Goal: Information Seeking & Learning: Learn about a topic

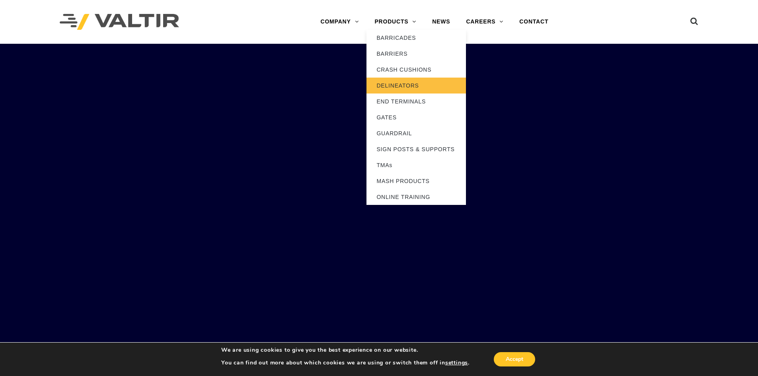
click at [372, 84] on link "DELINEATORS" at bounding box center [415, 86] width 99 height 16
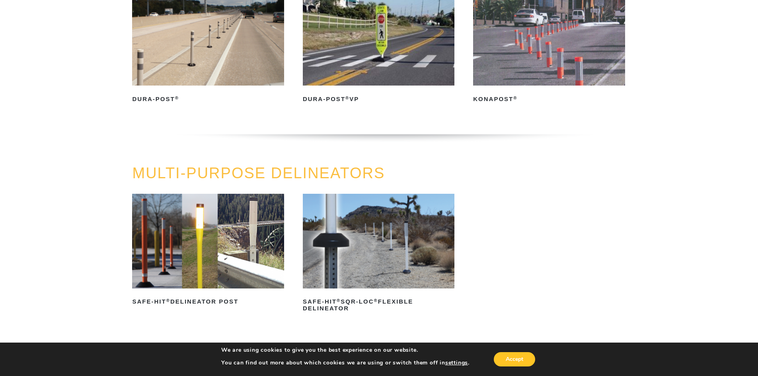
scroll to position [159, 0]
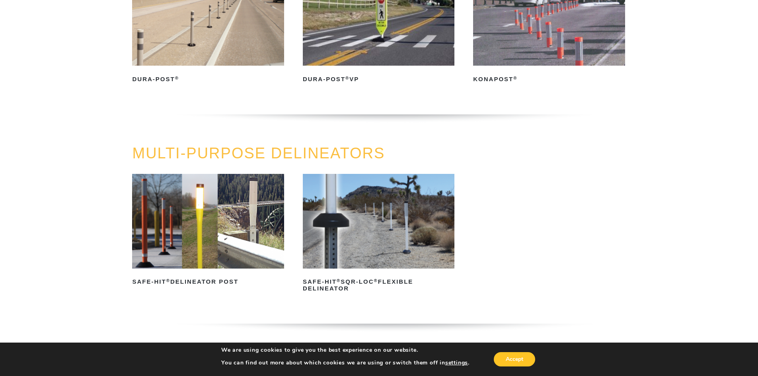
click at [193, 212] on img at bounding box center [208, 221] width 152 height 95
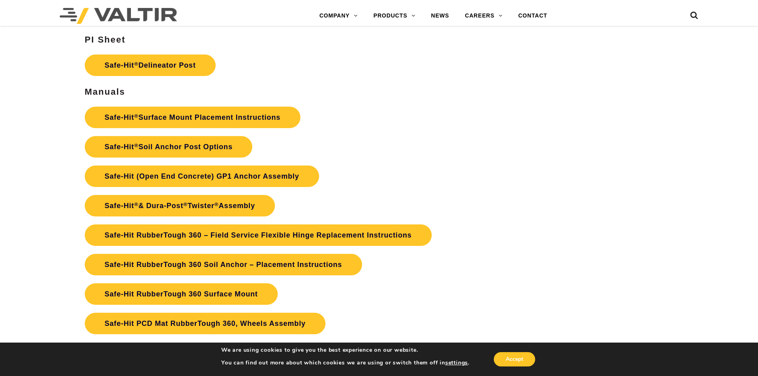
scroll to position [1950, 0]
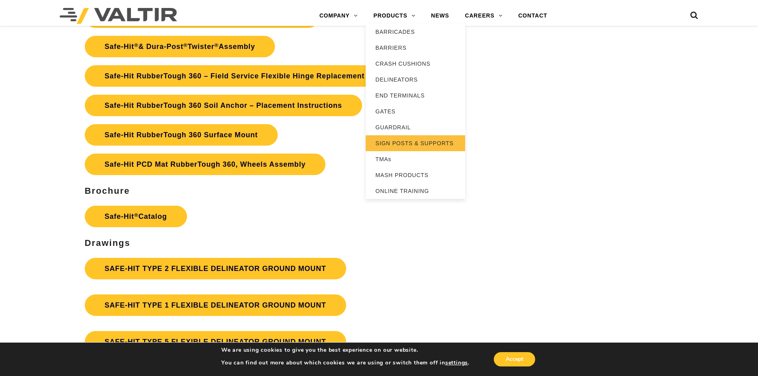
click at [408, 141] on link "SIGN POSTS & SUPPORTS" at bounding box center [415, 143] width 99 height 16
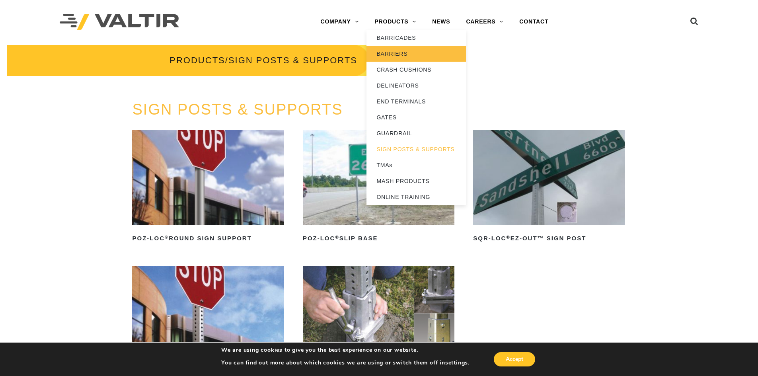
click at [401, 53] on link "BARRIERS" at bounding box center [415, 54] width 99 height 16
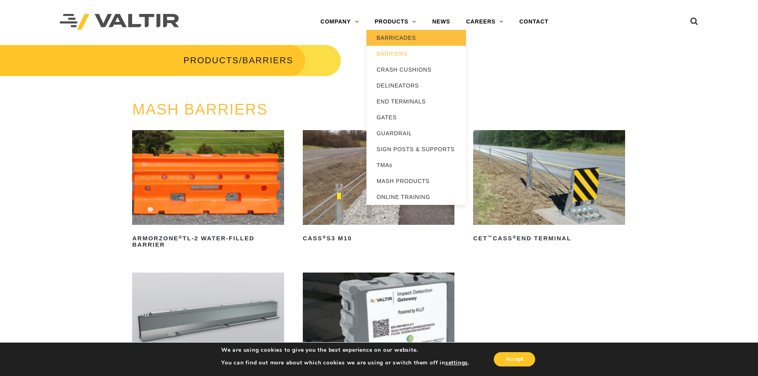
click at [405, 32] on link "BARRICADES" at bounding box center [415, 38] width 99 height 16
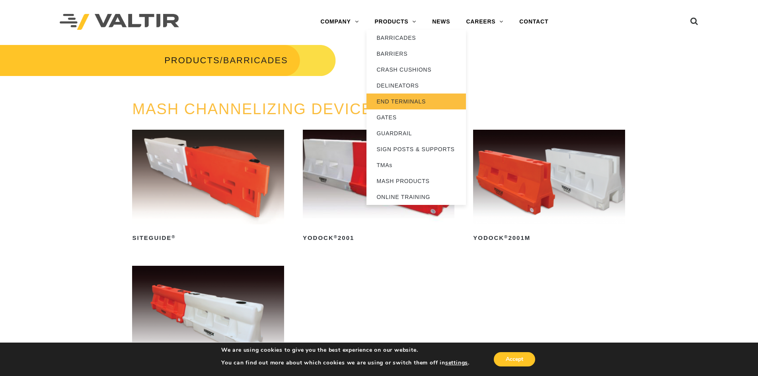
click at [403, 95] on link "END TERMINALS" at bounding box center [415, 102] width 99 height 16
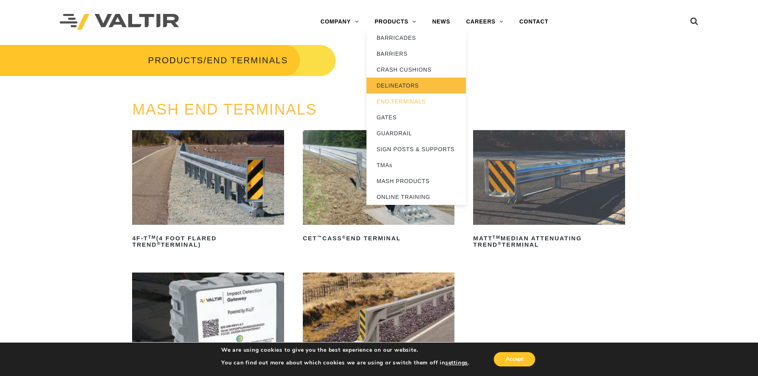
click at [393, 88] on link "DELINEATORS" at bounding box center [415, 86] width 99 height 16
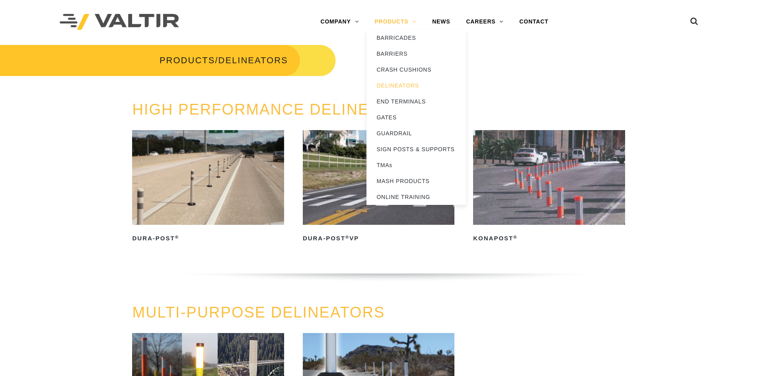
click at [413, 19] on link "PRODUCTS" at bounding box center [395, 22] width 58 height 16
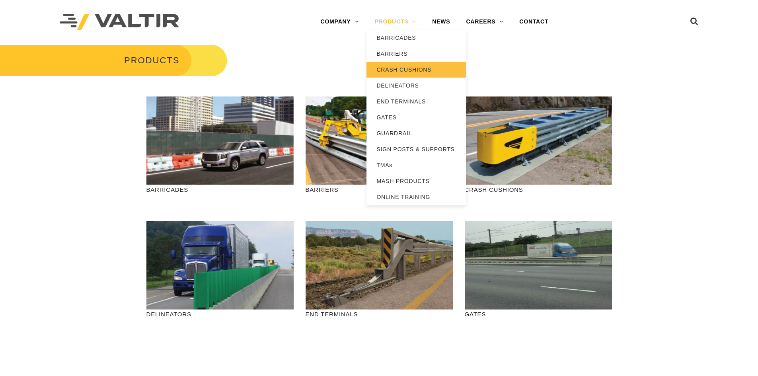
click at [409, 66] on link "CRASH CUSHIONS" at bounding box center [415, 70] width 99 height 16
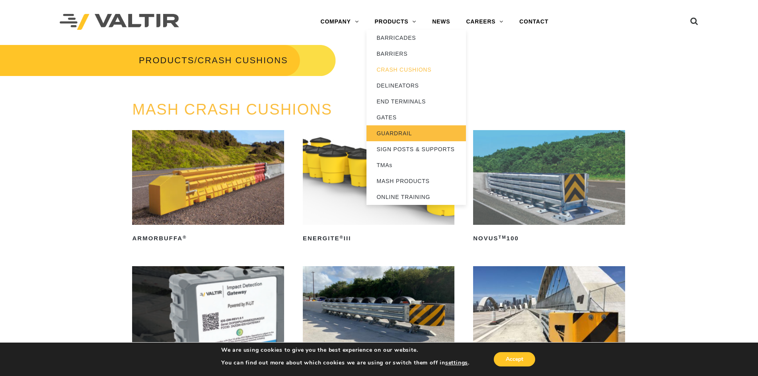
click at [392, 138] on link "GUARDRAIL" at bounding box center [415, 133] width 99 height 16
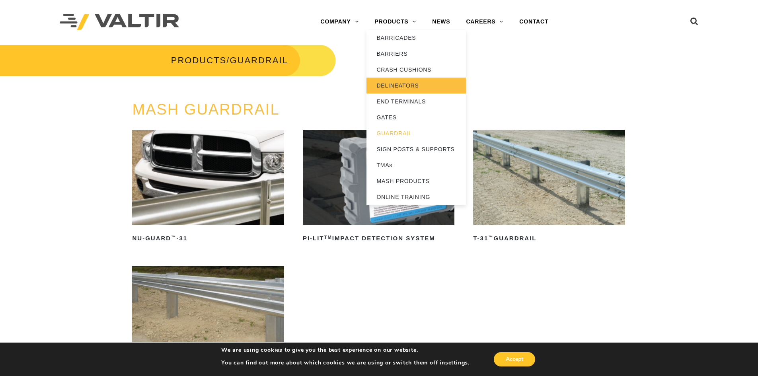
click at [390, 86] on link "DELINEATORS" at bounding box center [415, 86] width 99 height 16
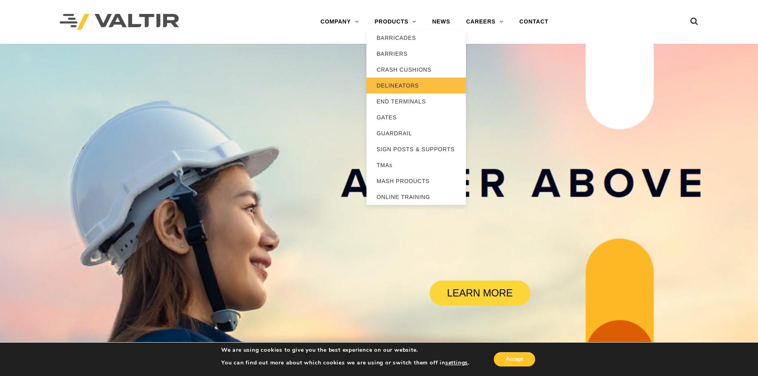
click at [403, 90] on link "DELINEATORS" at bounding box center [415, 86] width 99 height 16
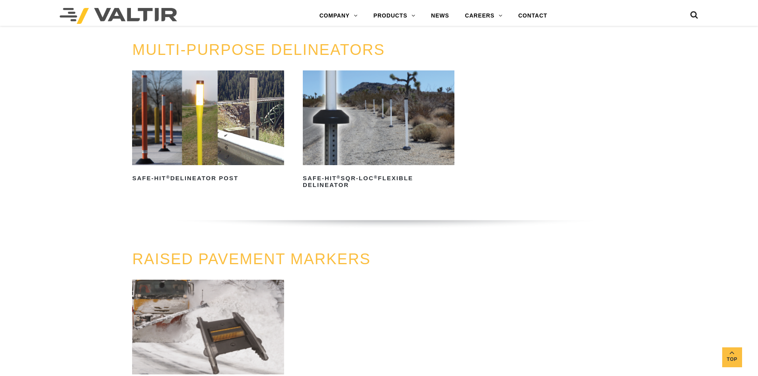
scroll to position [159, 0]
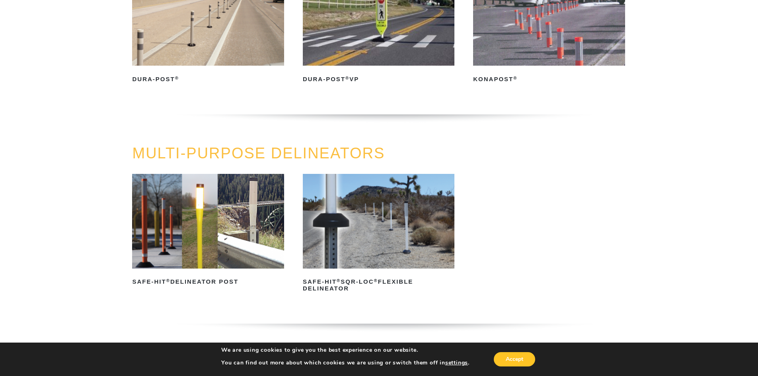
click at [166, 225] on img at bounding box center [208, 221] width 152 height 95
